Goal: Task Accomplishment & Management: Use online tool/utility

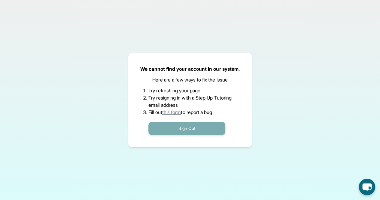
click at [194, 125] on button "Sign Out" at bounding box center [186, 128] width 77 height 13
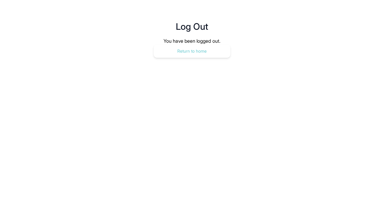
click at [189, 55] on button "Return to home" at bounding box center [192, 50] width 77 height 13
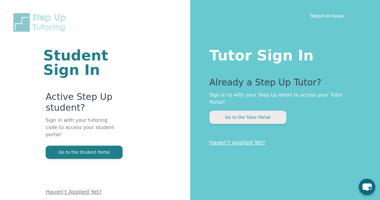
click at [242, 110] on button "Go to the Tutor Portal" at bounding box center [247, 116] width 77 height 13
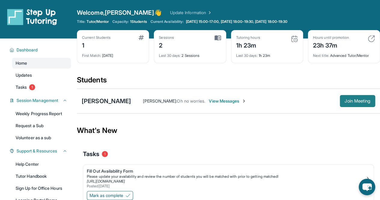
click at [351, 100] on span "Join Meeting" at bounding box center [357, 101] width 26 height 4
